Goal: Communication & Community: Participate in discussion

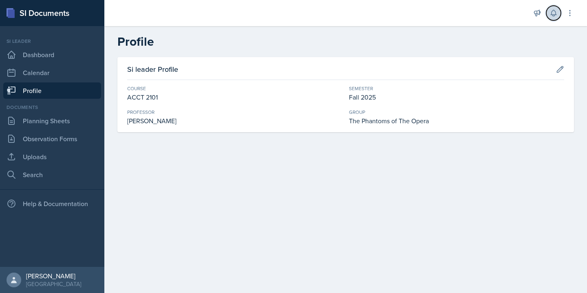
click at [553, 7] on button at bounding box center [554, 13] width 15 height 15
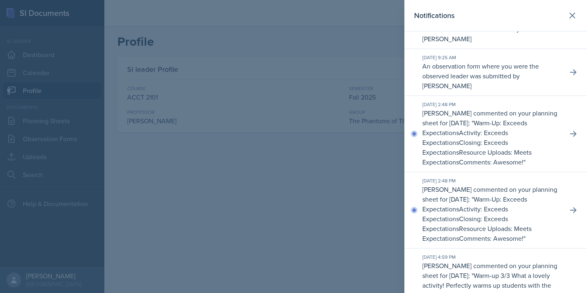
scroll to position [235, 0]
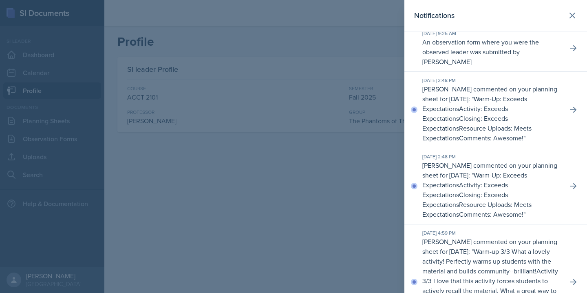
click at [496, 194] on p "[PERSON_NAME] commented on your planning sheet for [DATE]: " Warm-Up: Exceeds E…" at bounding box center [492, 189] width 139 height 59
click at [568, 193] on button at bounding box center [573, 186] width 15 height 15
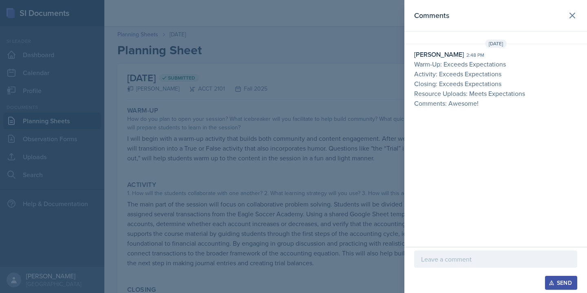
click at [442, 260] on p at bounding box center [495, 259] width 149 height 10
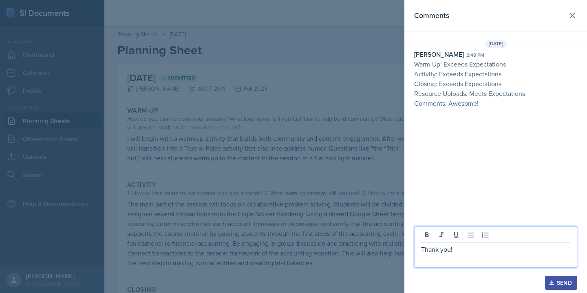
click at [548, 278] on button "Send" at bounding box center [561, 283] width 32 height 14
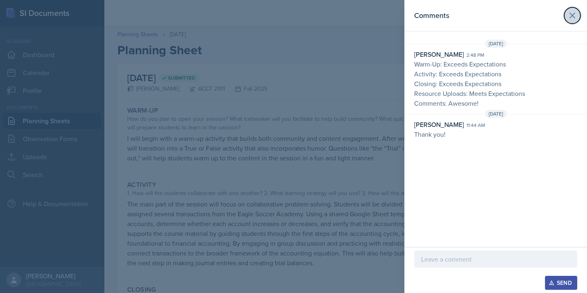
click at [573, 17] on icon at bounding box center [573, 16] width 10 height 10
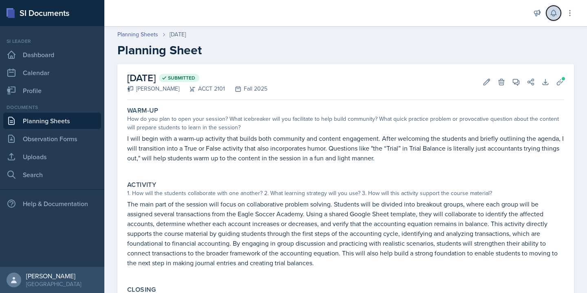
click at [553, 15] on icon at bounding box center [553, 13] width 5 height 6
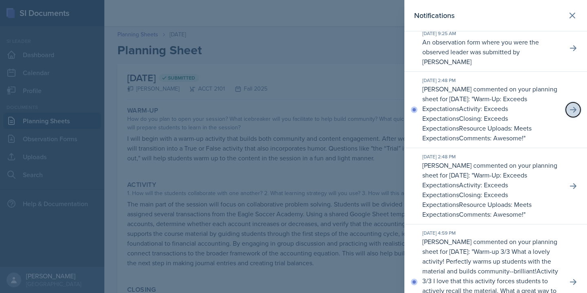
click at [576, 114] on icon at bounding box center [573, 110] width 8 height 8
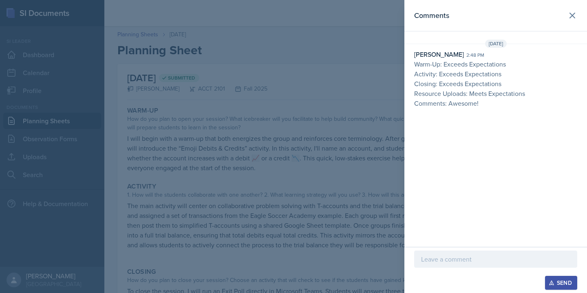
click at [448, 259] on p at bounding box center [495, 259] width 149 height 10
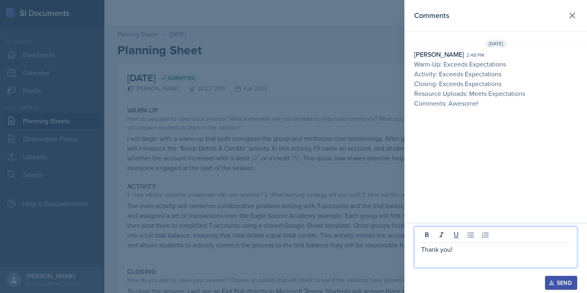
click at [560, 282] on div "Send" at bounding box center [562, 282] width 22 height 7
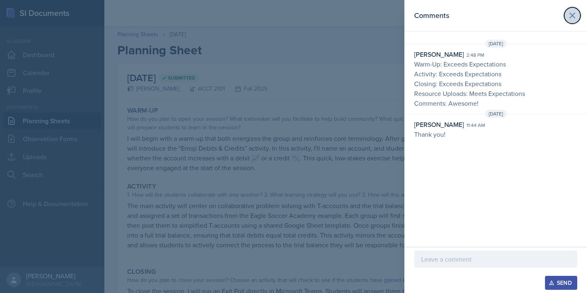
click at [576, 13] on icon at bounding box center [573, 16] width 10 height 10
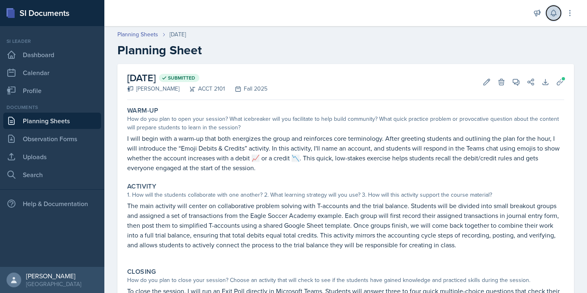
click at [552, 17] on icon at bounding box center [554, 13] width 8 height 8
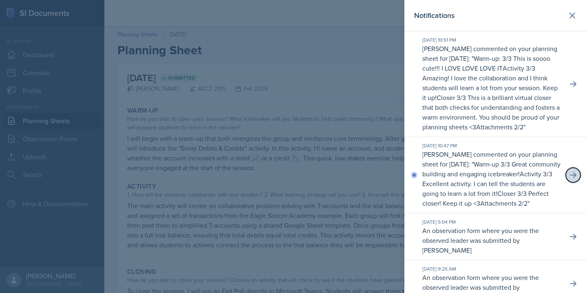
click at [572, 179] on icon at bounding box center [573, 175] width 8 height 8
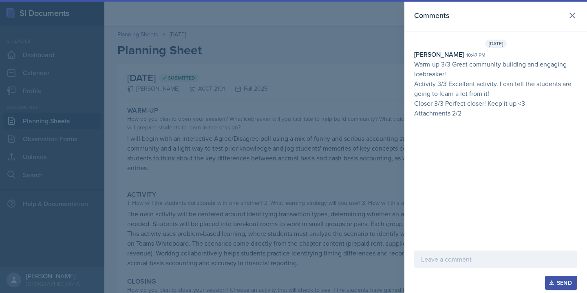
click at [425, 265] on div at bounding box center [495, 258] width 163 height 17
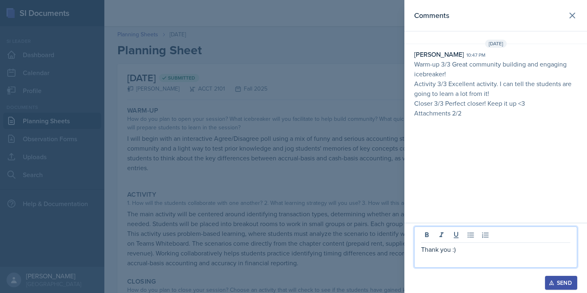
click at [567, 281] on div "Send" at bounding box center [562, 282] width 22 height 7
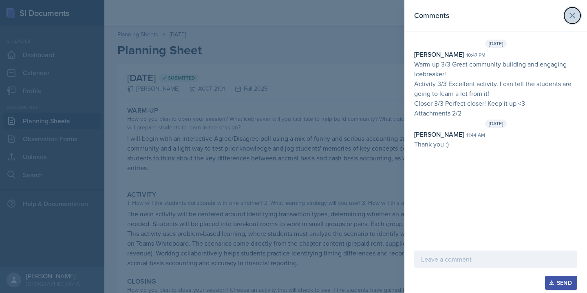
click at [572, 16] on icon at bounding box center [572, 15] width 5 height 5
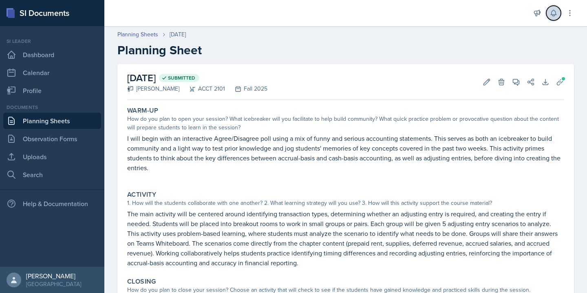
click at [556, 12] on icon at bounding box center [554, 13] width 8 height 8
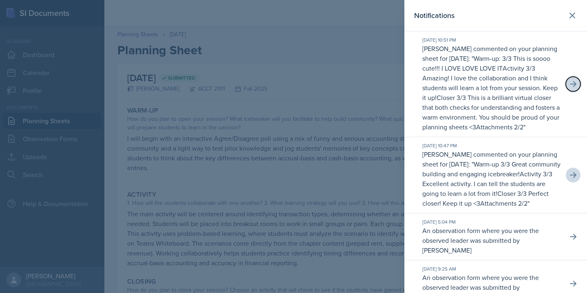
click at [572, 88] on icon at bounding box center [573, 84] width 8 height 8
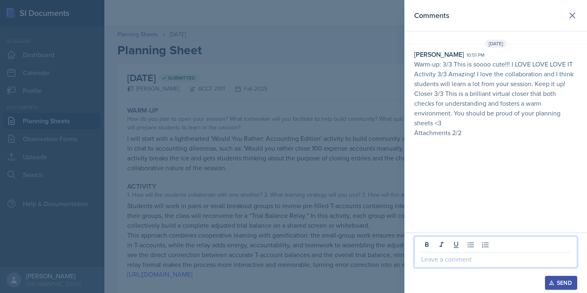
click at [431, 261] on p at bounding box center [495, 259] width 149 height 10
click at [563, 284] on div "Send" at bounding box center [562, 282] width 22 height 7
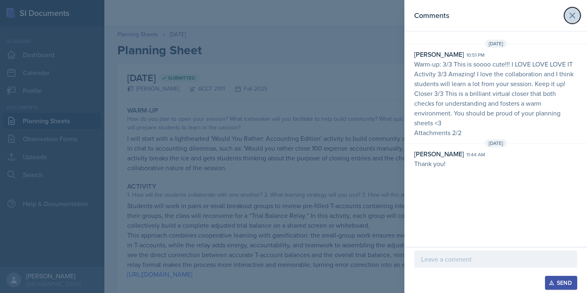
click at [573, 13] on icon at bounding box center [573, 16] width 10 height 10
